Goal: Navigation & Orientation: Find specific page/section

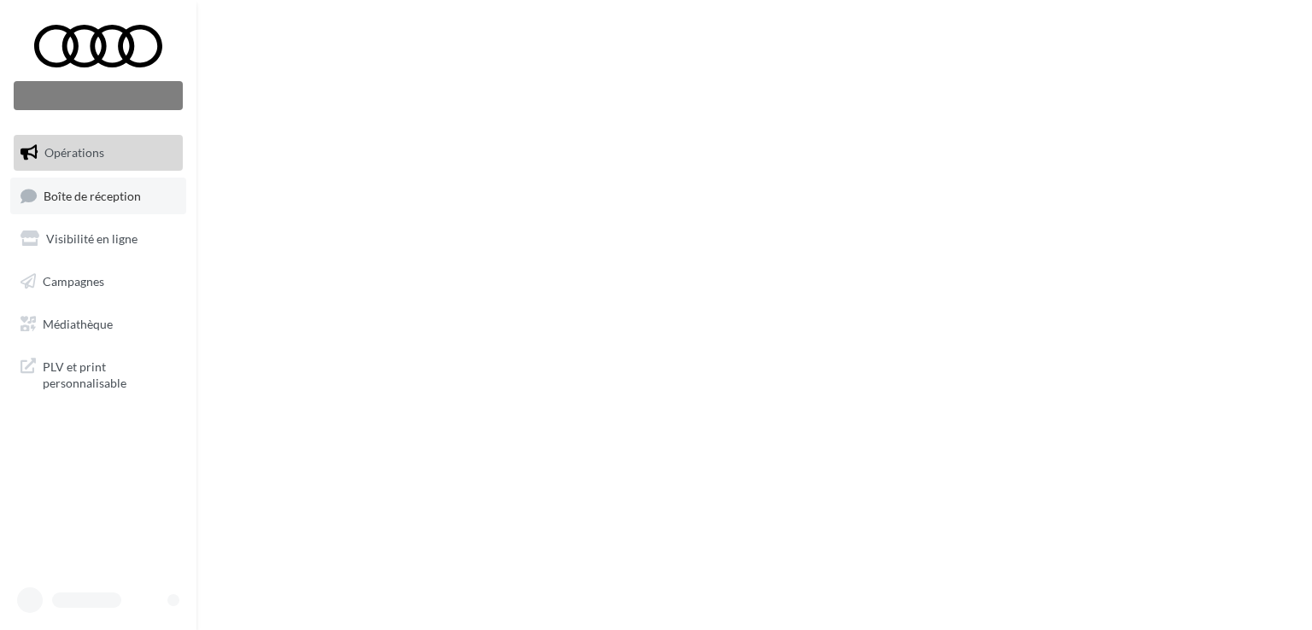
click at [79, 202] on link "Boîte de réception" at bounding box center [98, 196] width 176 height 37
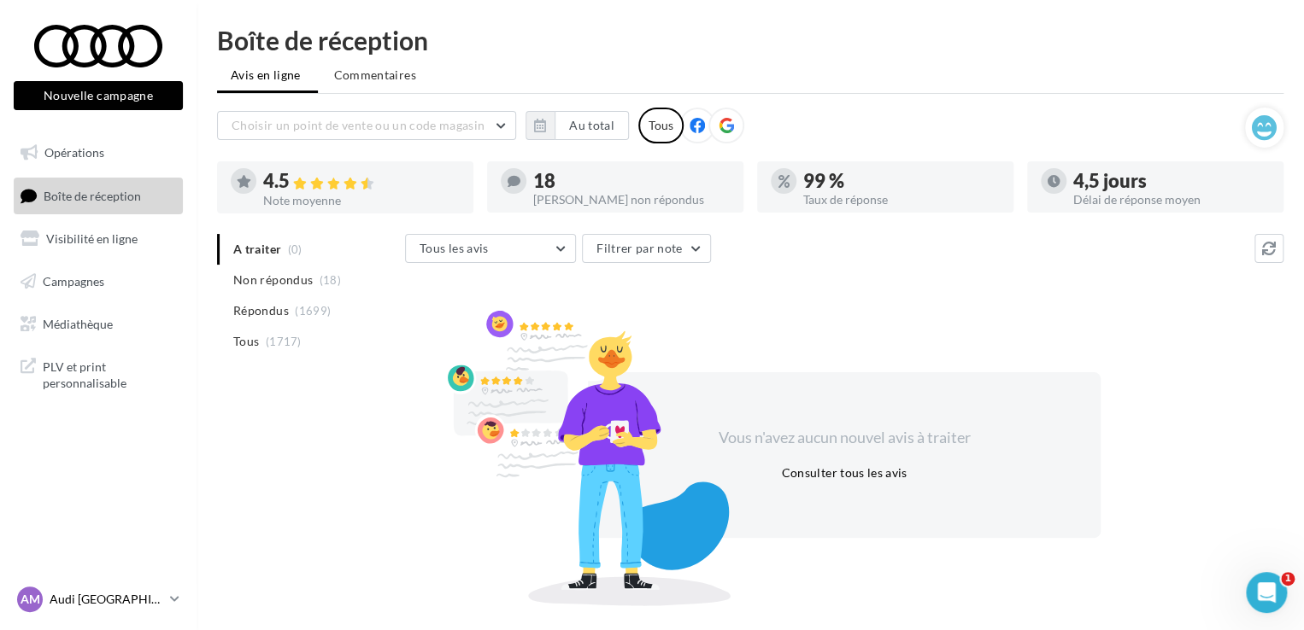
click at [104, 595] on p "Audi MARSEILLE" at bounding box center [107, 599] width 114 height 17
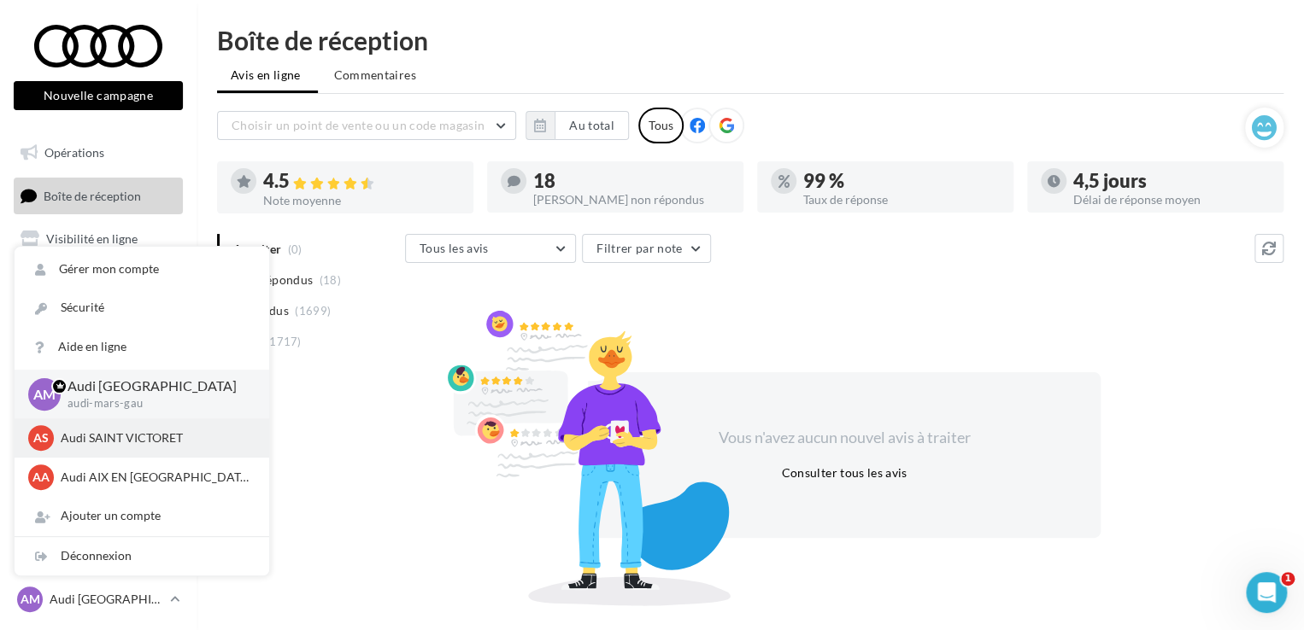
click at [122, 442] on p "Audi SAINT VICTORET" at bounding box center [155, 438] width 188 height 17
